Goal: Find specific page/section: Find specific page/section

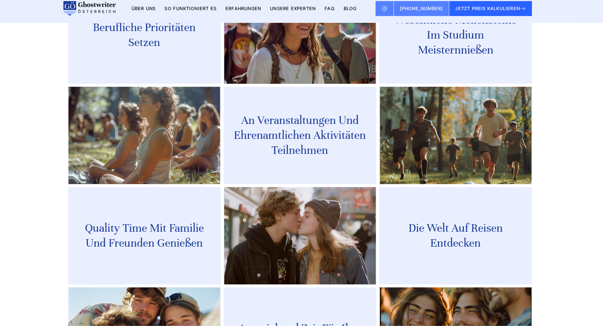
scroll to position [979, 0]
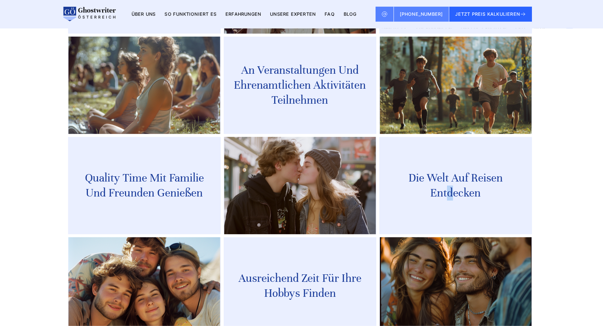
click at [451, 162] on p "Die Welt auf Reisen entdecken" at bounding box center [456, 186] width 153 height 48
drag, startPoint x: 451, startPoint y: 149, endPoint x: 609, endPoint y: 131, distance: 159.8
click at [452, 162] on p "Die Welt auf Reisen entdecken" at bounding box center [456, 186] width 153 height 48
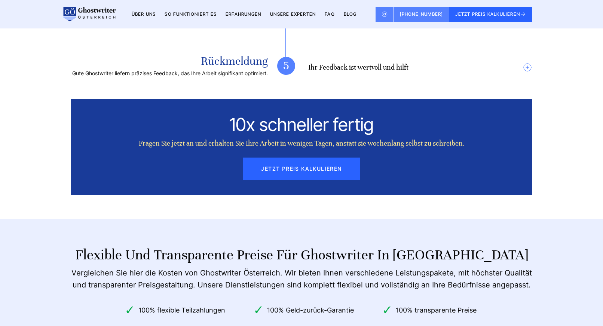
scroll to position [6649, 0]
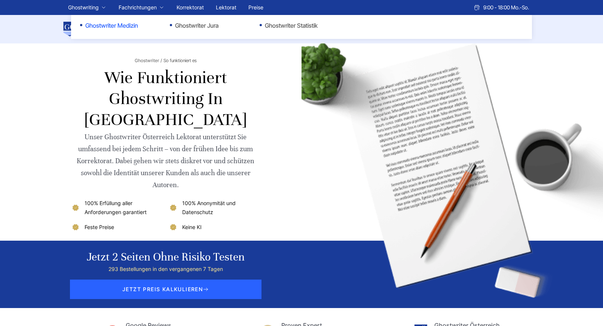
click at [119, 23] on link "Ghostwriter Medizin" at bounding box center [117, 25] width 75 height 9
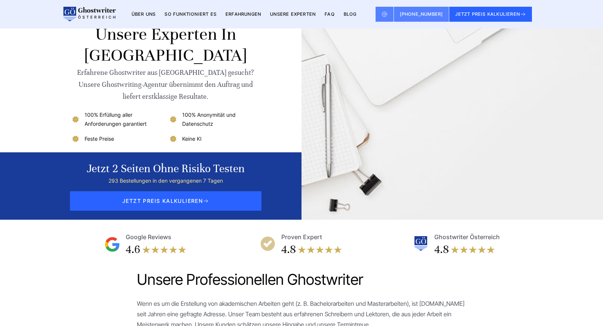
scroll to position [313, 0]
